Goal: Obtain resource: Obtain resource

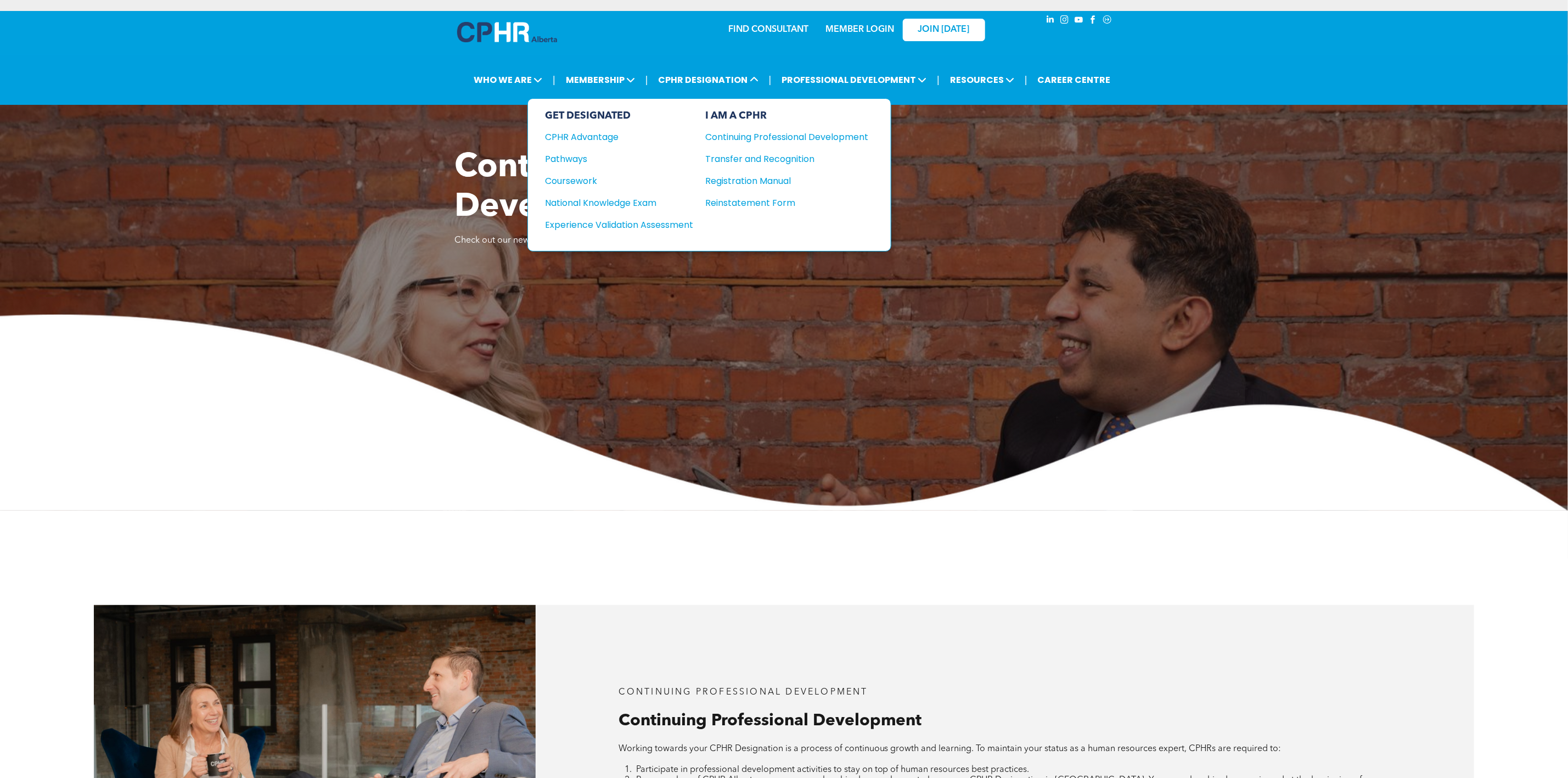
click at [781, 202] on div "Reinstatement Form" at bounding box center [779, 203] width 147 height 14
click at [759, 198] on div "Reinstatement Form" at bounding box center [779, 203] width 147 height 14
